Goal: Check status: Check status

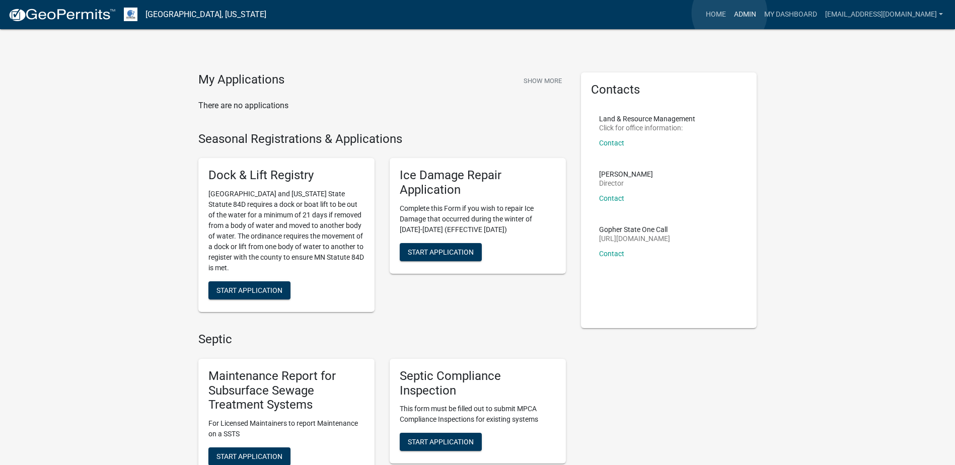
click at [730, 13] on link "Admin" at bounding box center [745, 14] width 30 height 19
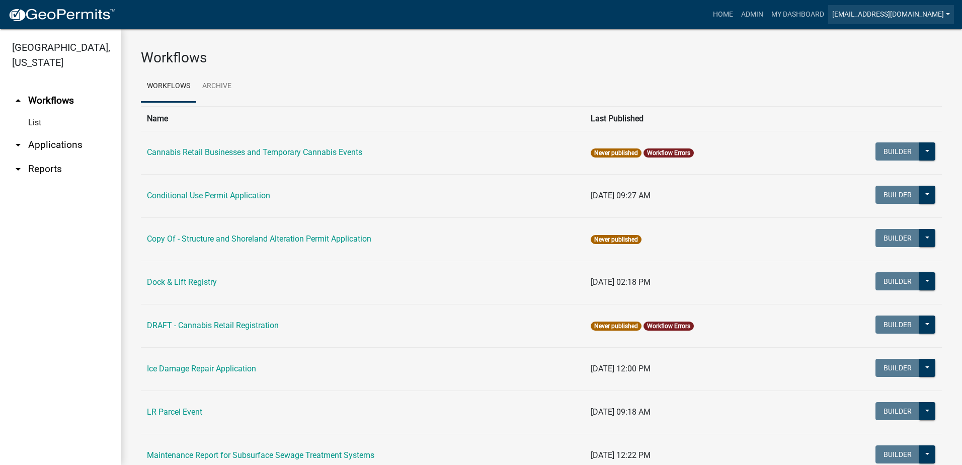
click at [908, 14] on link "[EMAIL_ADDRESS][DOMAIN_NAME]" at bounding box center [892, 14] width 126 height 19
click at [907, 45] on link "Admin" at bounding box center [914, 41] width 81 height 24
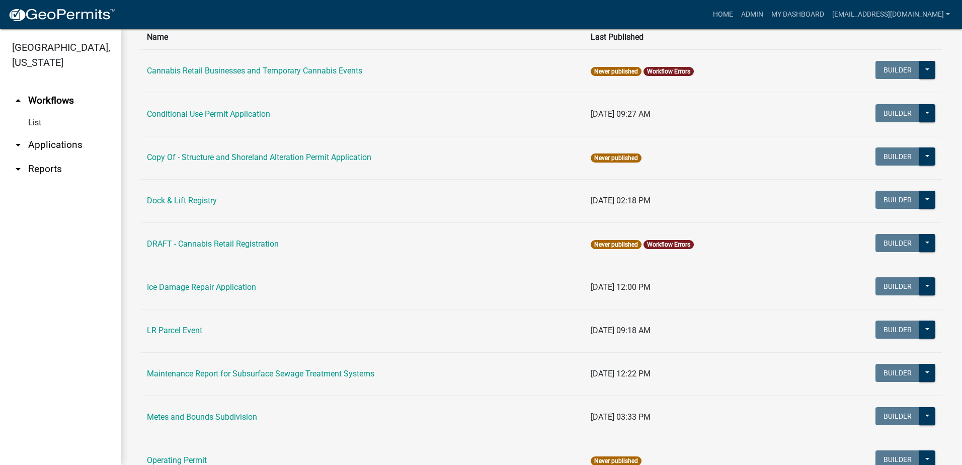
scroll to position [88, 0]
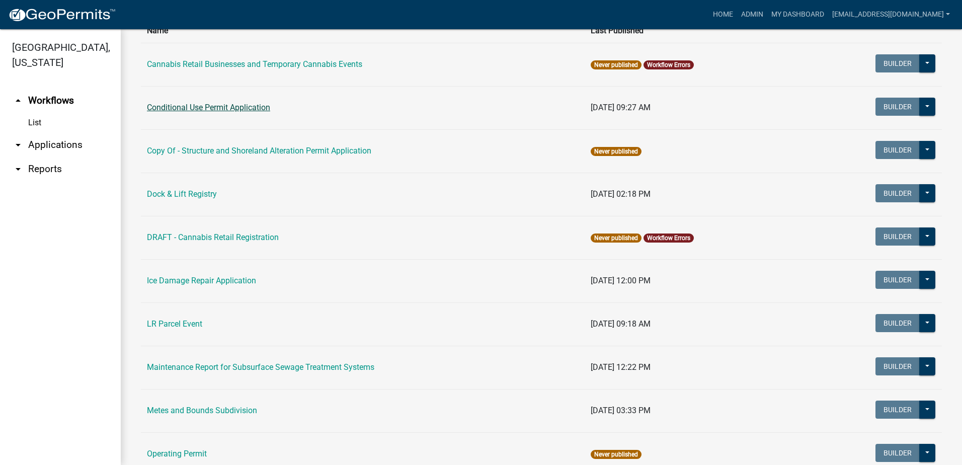
click at [194, 108] on link "Conditional Use Permit Application" at bounding box center [208, 108] width 123 height 10
click at [194, 108] on main "Workflows Workflows Archive Name Last Published Cannabis Retail Businesses and …" at bounding box center [542, 247] width 842 height 436
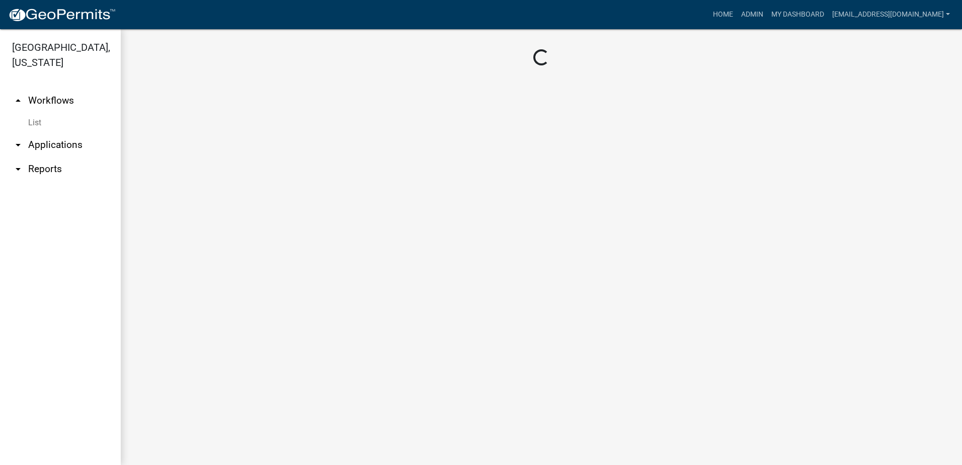
click at [194, 108] on main "Loading..." at bounding box center [542, 247] width 842 height 436
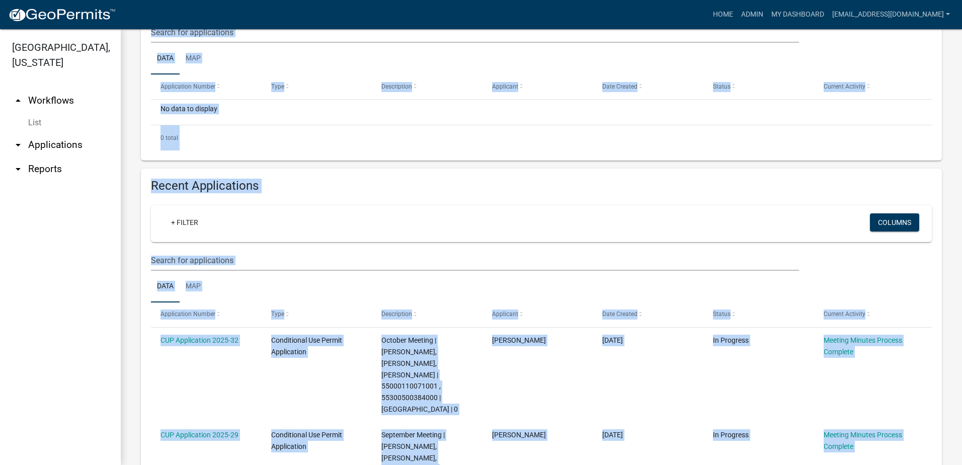
scroll to position [239, 0]
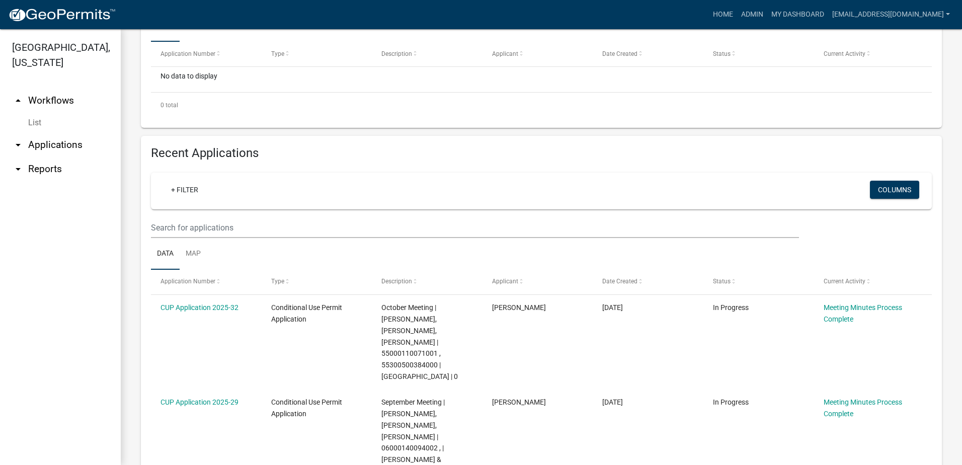
click at [96, 222] on ul "arrow_drop_up Workflows List arrow_drop_down Applications Search by Parcel Sear…" at bounding box center [60, 273] width 121 height 385
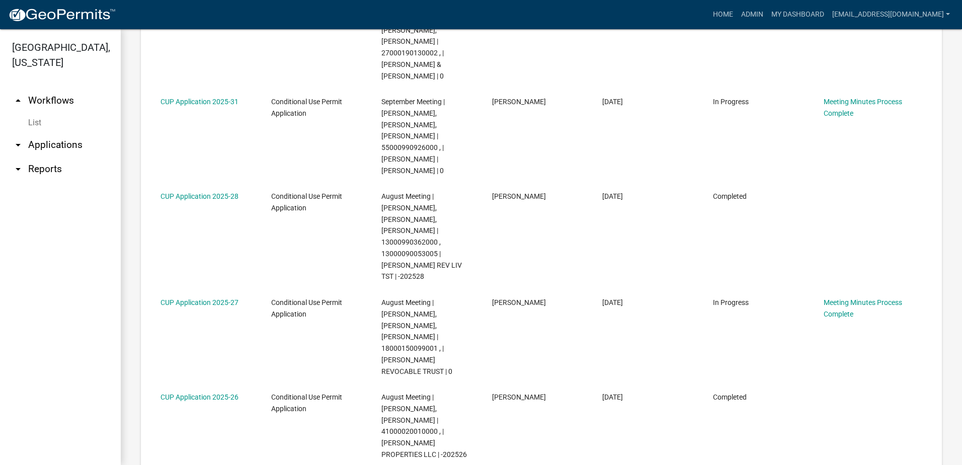
scroll to position [742, 0]
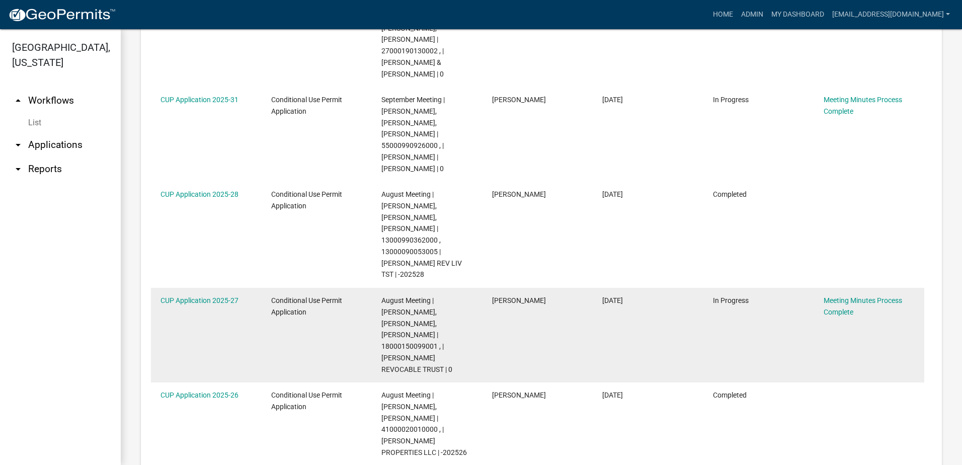
drag, startPoint x: 658, startPoint y: 240, endPoint x: 727, endPoint y: 277, distance: 78.6
click at [727, 288] on div "CUP Application 2025-27 Conditional Use Permit Application August Meeting | [PE…" at bounding box center [538, 335] width 774 height 95
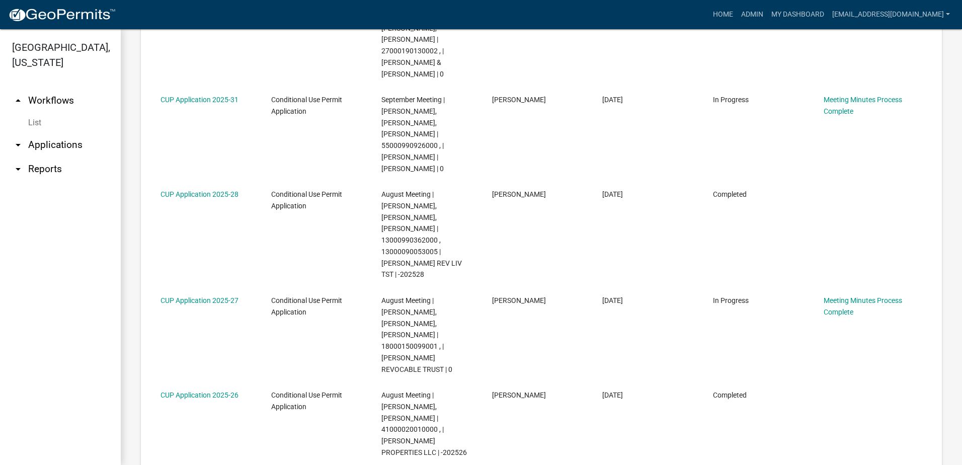
drag, startPoint x: 825, startPoint y: 463, endPoint x: 788, endPoint y: 457, distance: 37.3
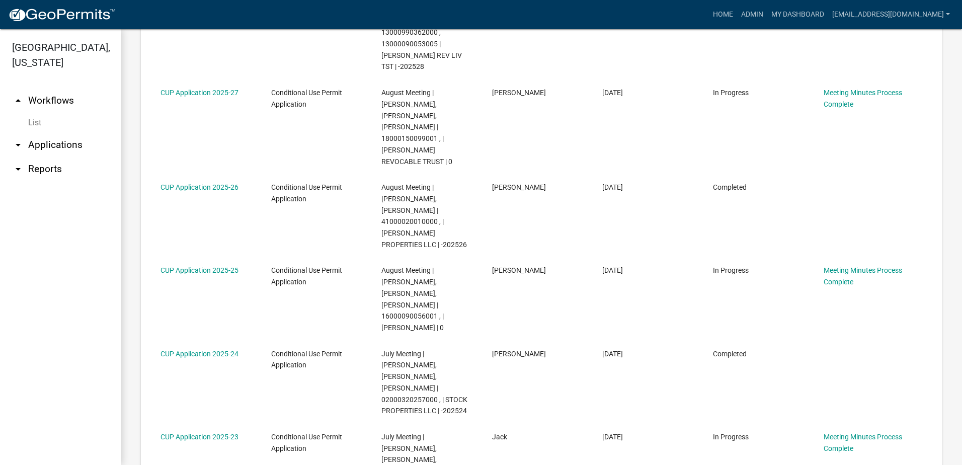
scroll to position [991, 0]
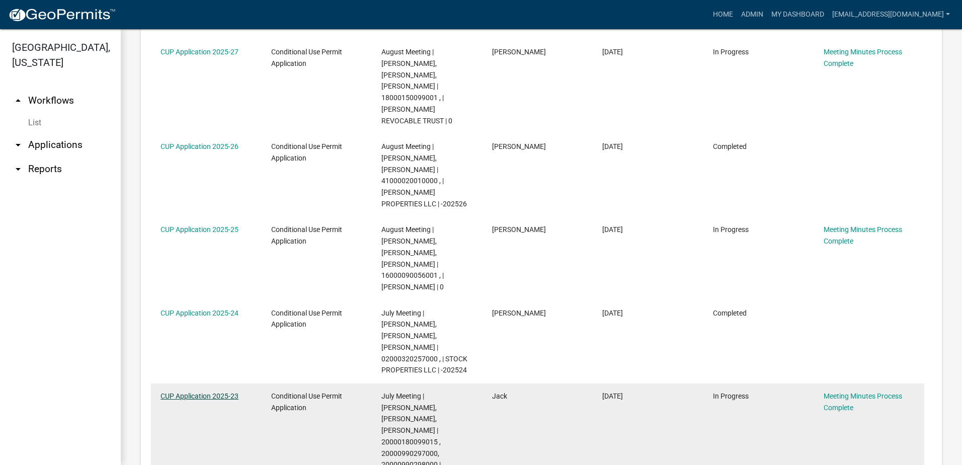
click at [177, 392] on link "CUP Application 2025-23" at bounding box center [200, 396] width 78 height 8
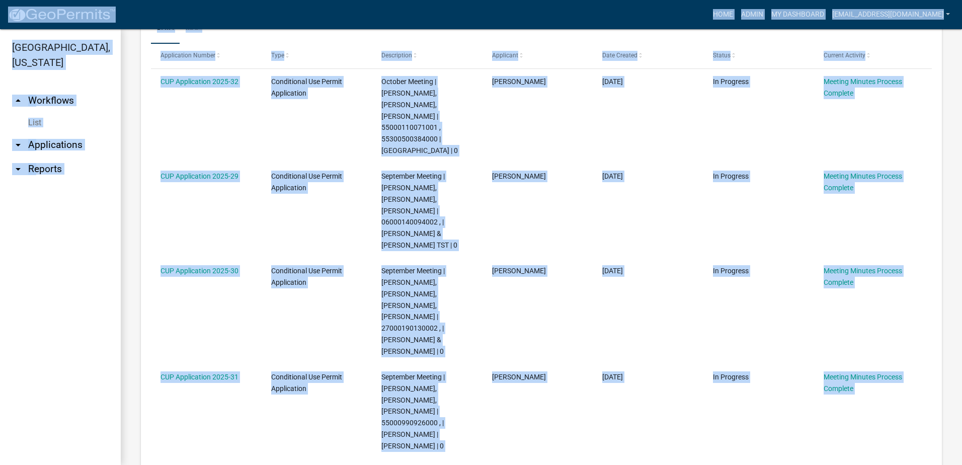
scroll to position [466, 0]
